Goal: Use online tool/utility: Utilize a website feature to perform a specific function

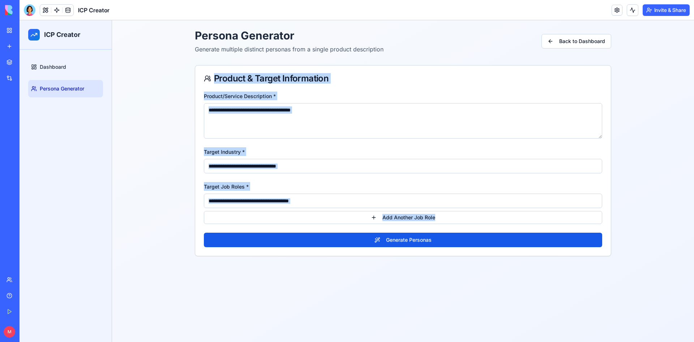
drag, startPoint x: 214, startPoint y: 77, endPoint x: 449, endPoint y: 228, distance: 279.0
click at [449, 228] on div "Product & Target Information Product/Service Description * Target Industry * Ta…" at bounding box center [403, 160] width 417 height 191
copy div "Product & Target Information Product/Service Description * Target Industry * Ta…"
click at [357, 130] on textarea "Product/Service Description *" at bounding box center [403, 120] width 399 height 35
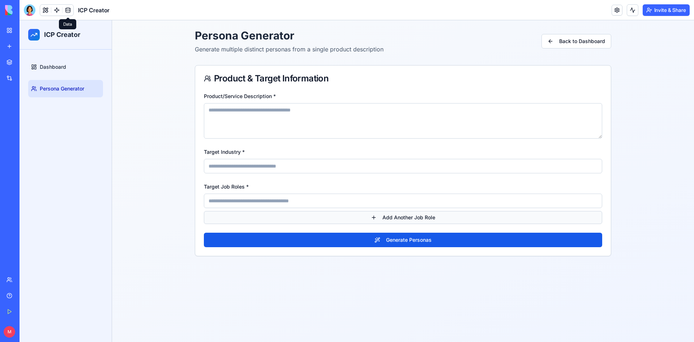
click at [358, 221] on button "Add Another Job Role" at bounding box center [403, 217] width 399 height 13
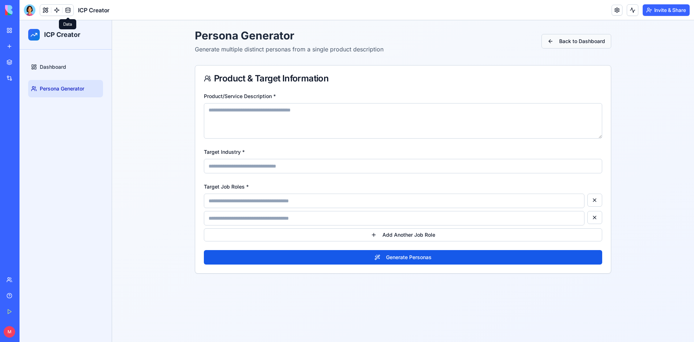
click at [581, 38] on link "Back to Dashboard" at bounding box center [577, 41] width 70 height 14
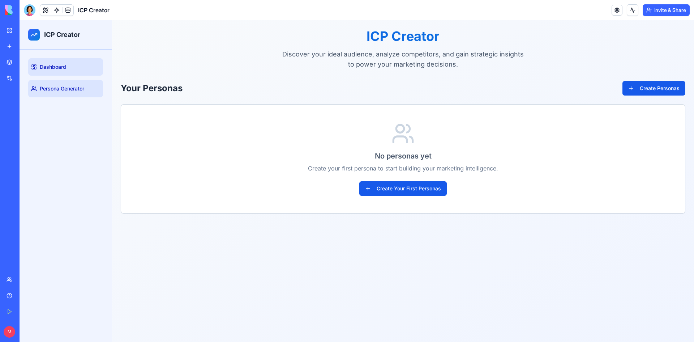
click at [67, 86] on span "Persona Generator" at bounding box center [62, 88] width 44 height 7
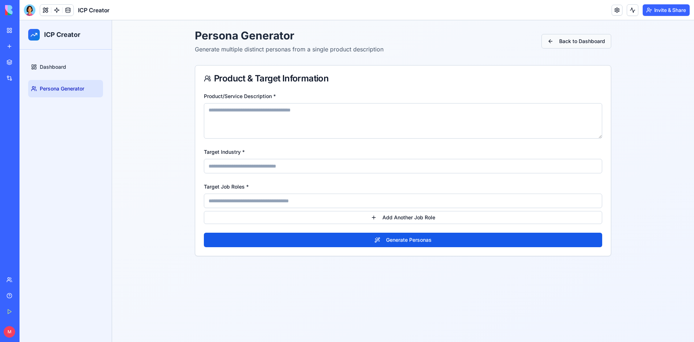
click at [597, 48] on link "Back to Dashboard" at bounding box center [577, 41] width 70 height 14
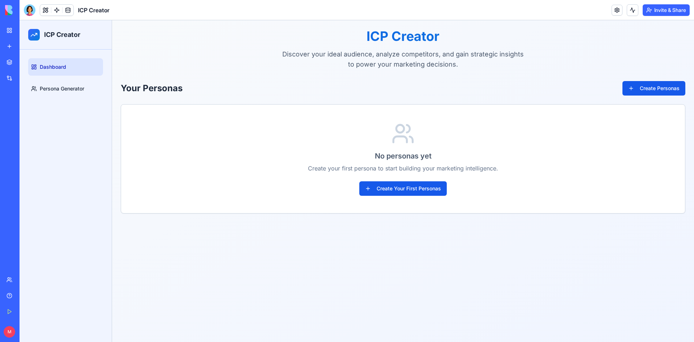
click at [27, 113] on div "Marketing Strategy Wizard" at bounding box center [17, 112] width 20 height 7
